Goal: Task Accomplishment & Management: Manage account settings

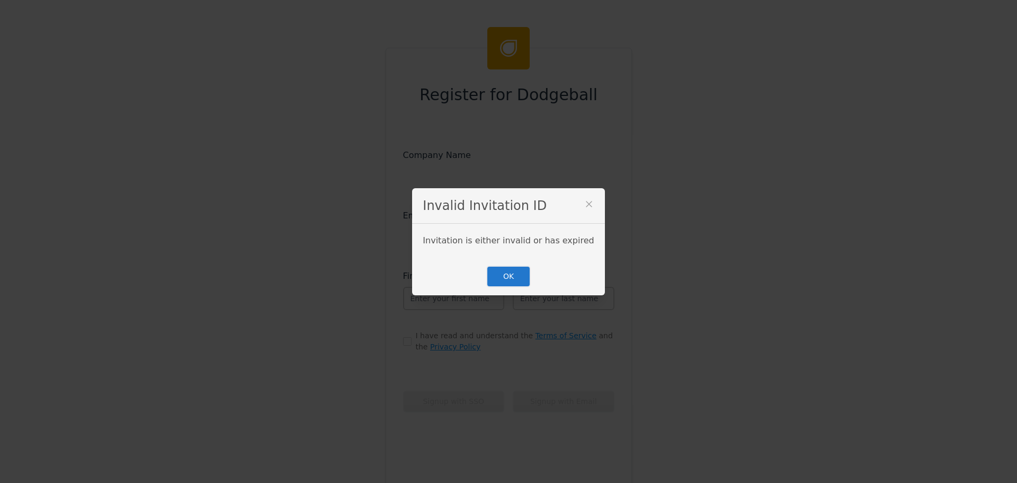
click at [508, 280] on button "OK" at bounding box center [508, 276] width 45 height 22
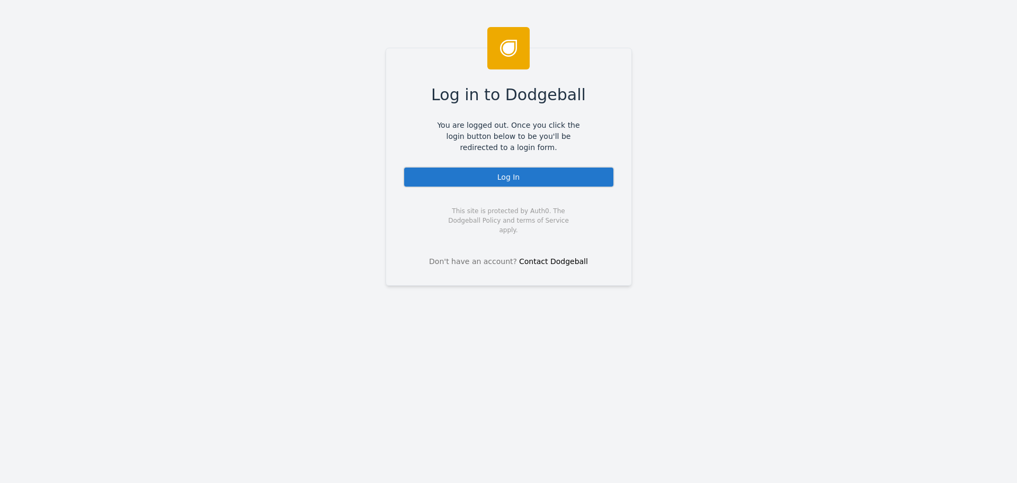
click at [467, 171] on div "Log In" at bounding box center [508, 176] width 211 height 21
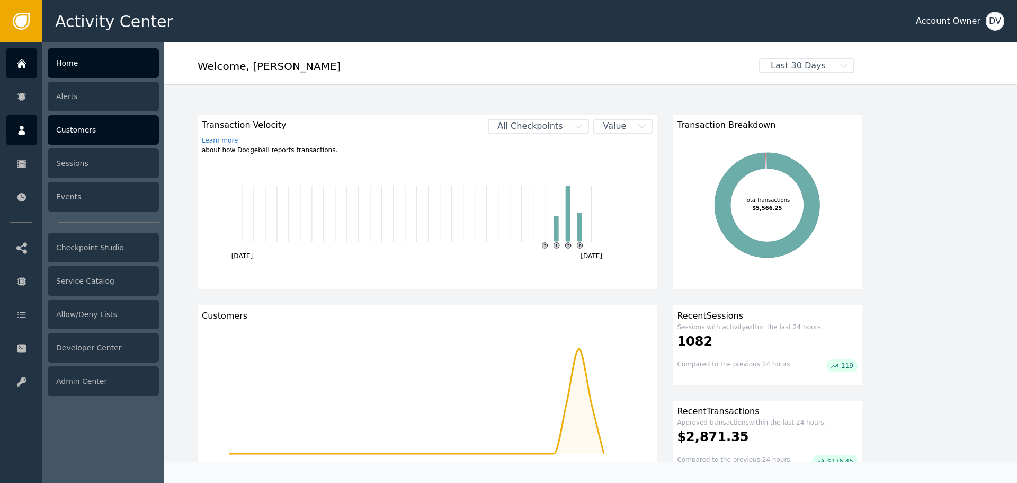
click at [88, 136] on div "Customers" at bounding box center [103, 130] width 111 height 30
